Goal: Check status: Check status

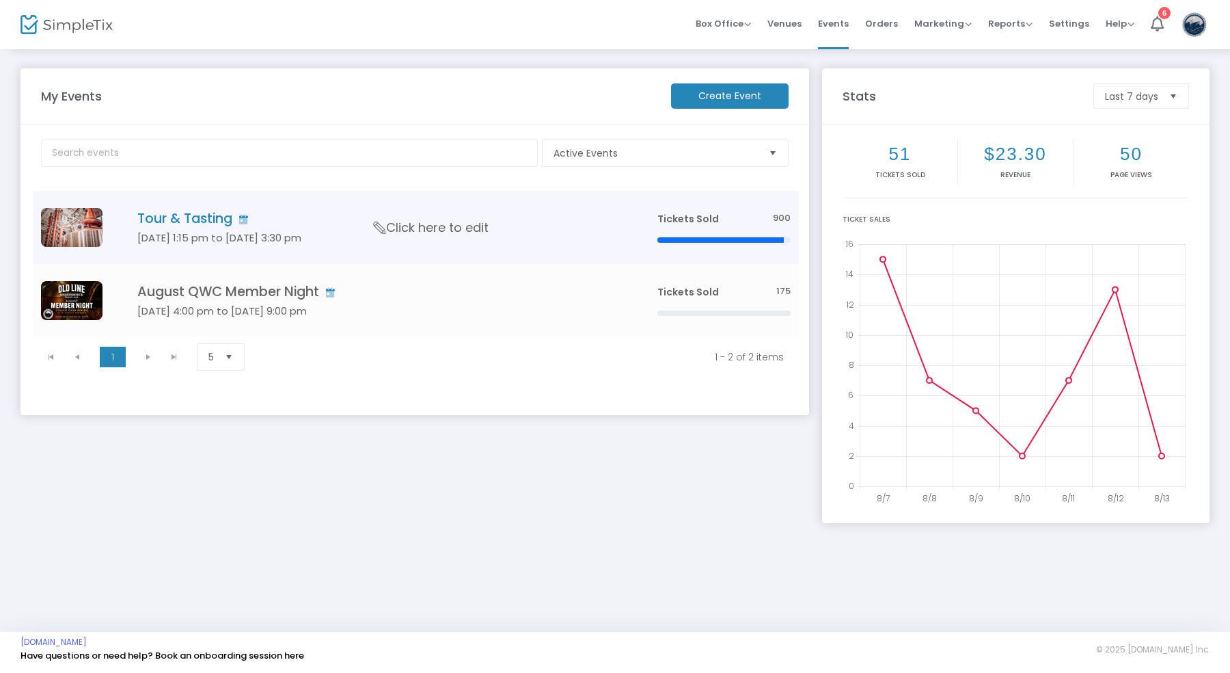
click at [542, 234] on h5 "[DATE] 1:15 pm to [DATE] 3:30 pm" at bounding box center [376, 238] width 479 height 12
